Goal: Transaction & Acquisition: Purchase product/service

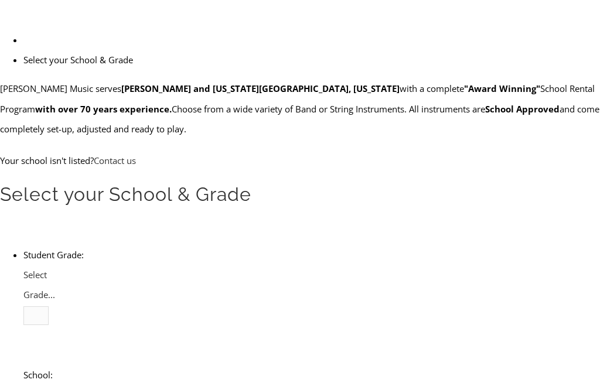
scroll to position [241, 0]
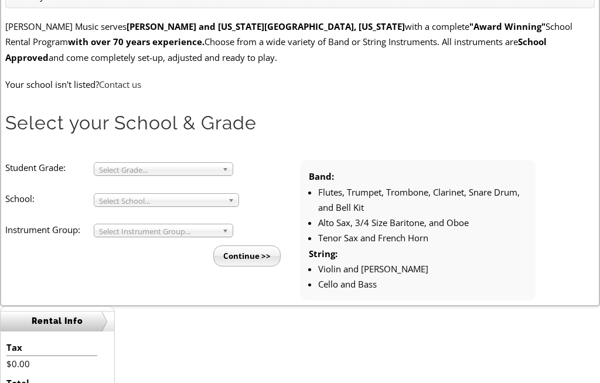
click at [130, 164] on span "Select Grade..." at bounding box center [158, 171] width 118 height 14
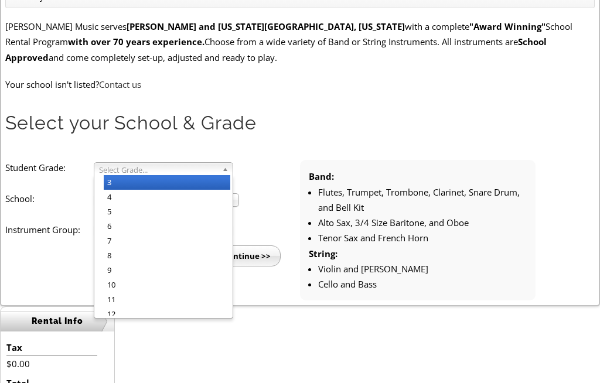
scroll to position [242, 0]
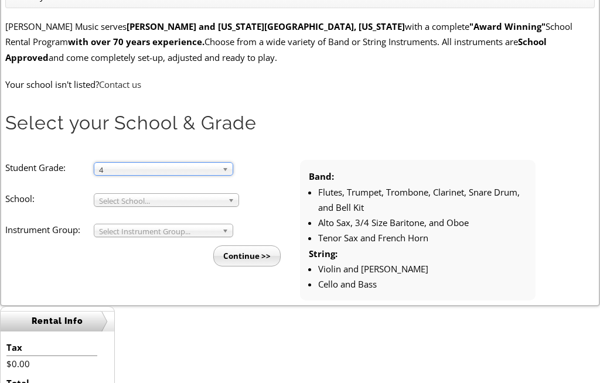
click at [220, 198] on span "Select School..." at bounding box center [161, 201] width 124 height 14
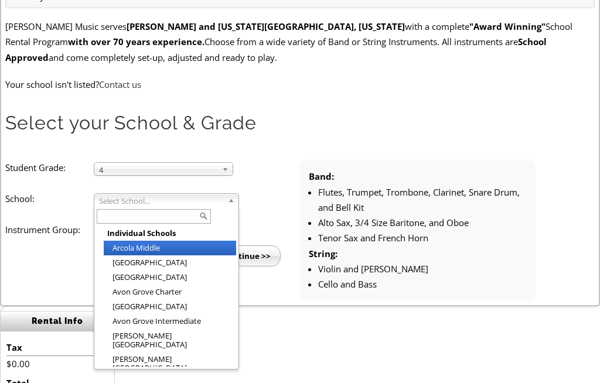
scroll to position [241, 0]
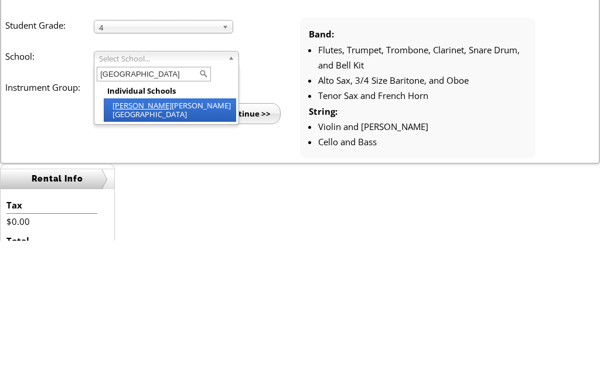
type input "[GEOGRAPHIC_DATA]"
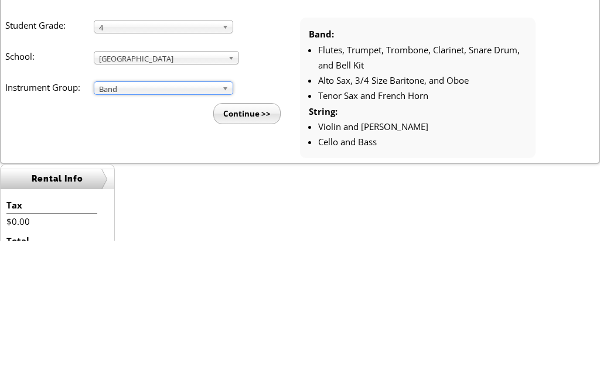
scroll to position [296, 0]
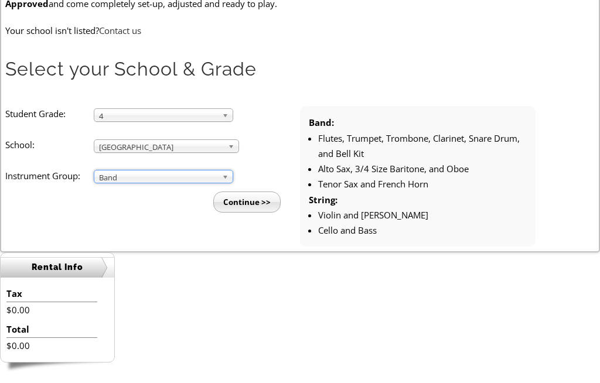
click at [225, 161] on li "Student Grade: 3 4 5 6 7 8 9 10 11 12 4 3 4 5 6 7 8 9 10 11 12 School: [GEOGRAP…" at bounding box center [152, 159] width 295 height 106
click at [216, 178] on span "Band" at bounding box center [158, 178] width 118 height 14
click at [386, 298] on div "Rental Info Tax $0.00 Total $0.00" at bounding box center [300, 320] width 600 height 134
click at [247, 192] on input "Continue >>" at bounding box center [246, 202] width 67 height 21
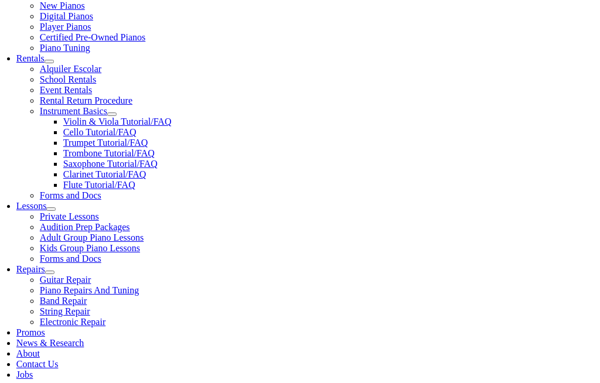
scroll to position [382, 0]
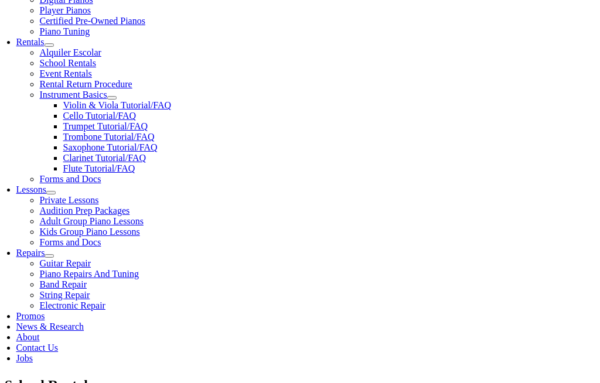
scroll to position [379, 0]
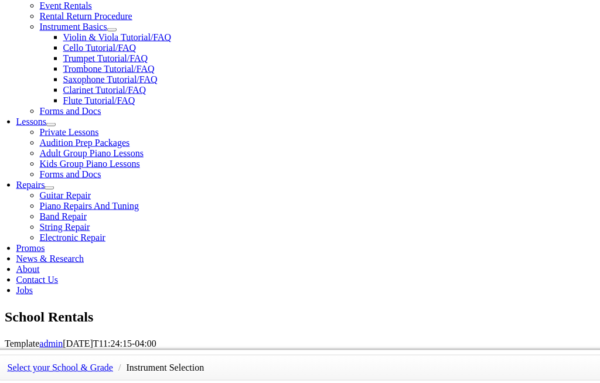
scroll to position [456, 0]
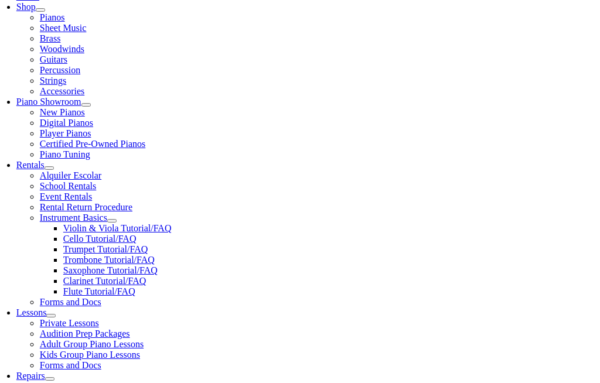
scroll to position [265, 0]
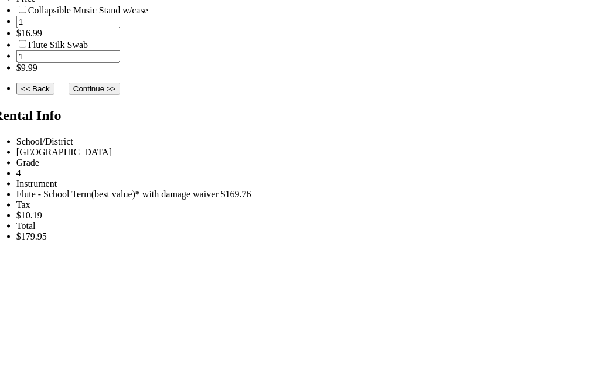
scroll to position [1033, 0]
